Goal: Information Seeking & Learning: Learn about a topic

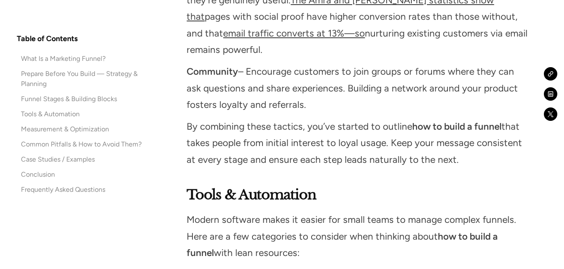
scroll to position [8133, 0]
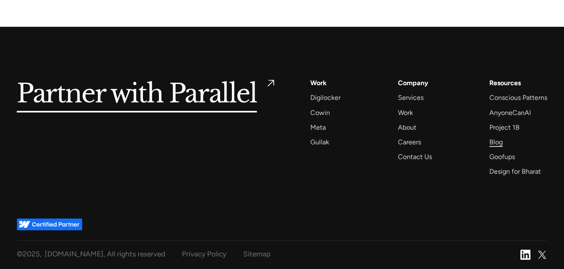
click at [492, 139] on div "Blog" at bounding box center [495, 141] width 13 height 11
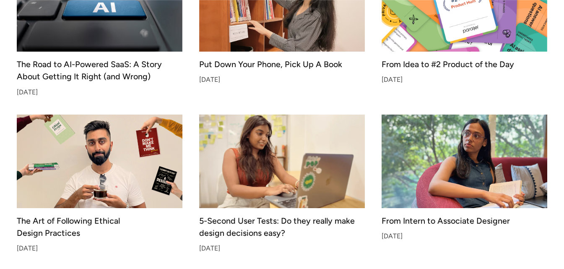
scroll to position [327, 0]
click at [280, 14] on div "Services Work About Careers Contact LinkedIn Twitter (X)" at bounding box center [282, 16] width 564 height 33
click at [500, 31] on div "Services Work About Careers Contact LinkedIn Twitter (X)" at bounding box center [282, 16] width 564 height 33
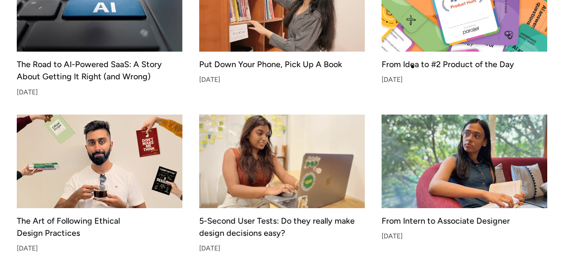
click at [412, 67] on div "From Idea to #2 Product of the Day" at bounding box center [464, 65] width 166 height 6
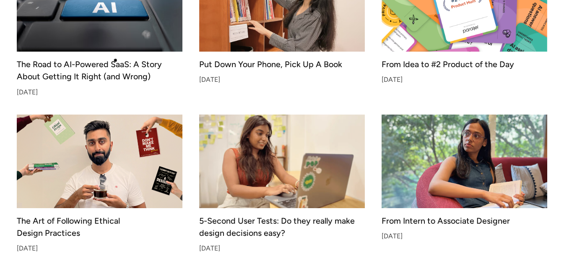
click at [115, 66] on div "The Road to AI-Powered SaaS: A Story About Getting It Right (and Wrong)" at bounding box center [100, 71] width 166 height 18
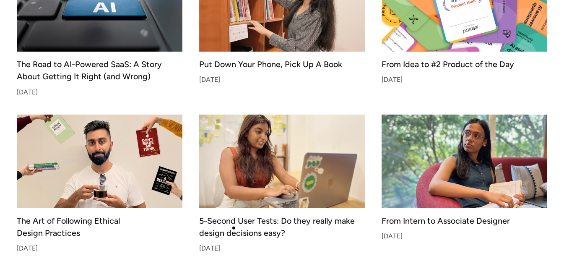
click at [237, 230] on div "5-Second User Tests: Do they really make design decisions easy?" at bounding box center [282, 227] width 166 height 18
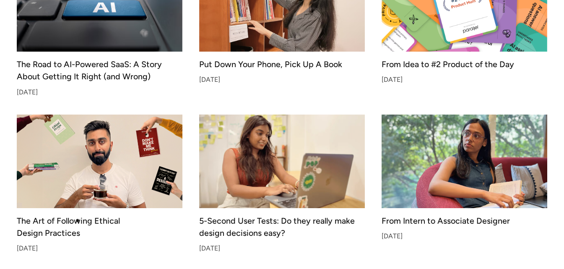
drag, startPoint x: 77, startPoint y: 220, endPoint x: 186, endPoint y: 240, distance: 110.7
click at [78, 220] on div "The Art of Following Ethical Design Practices" at bounding box center [100, 227] width 166 height 18
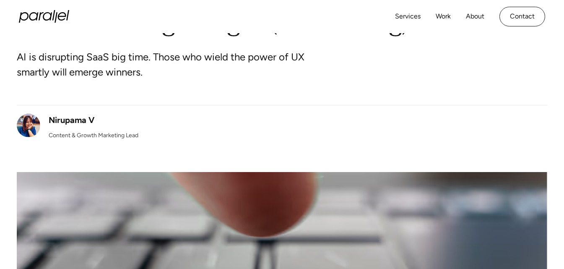
scroll to position [210, 0]
